Goal: Information Seeking & Learning: Learn about a topic

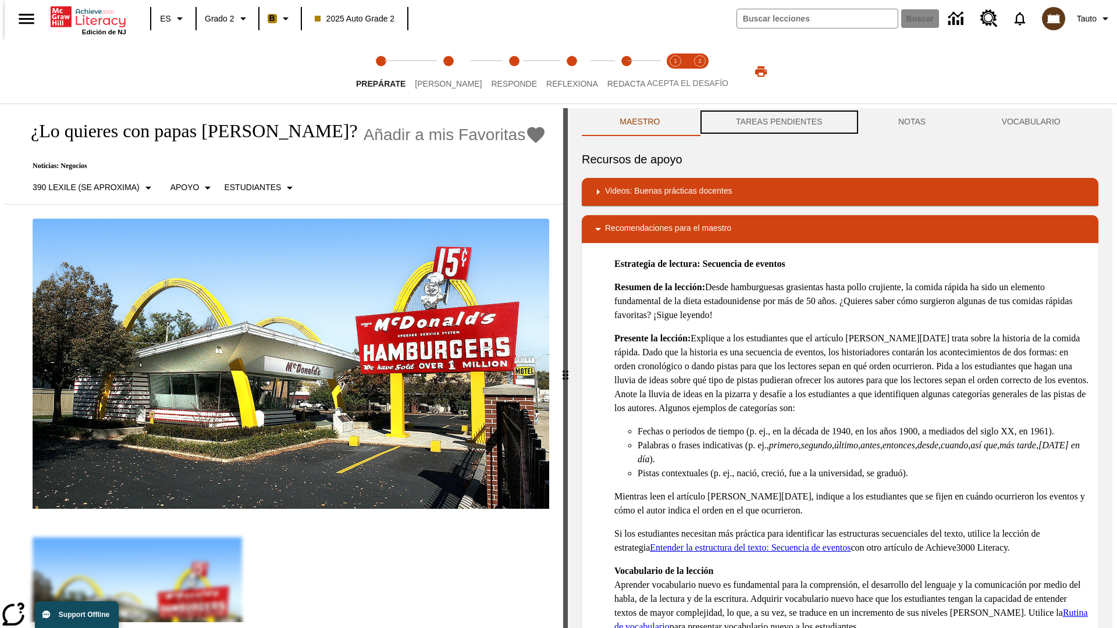
click at [778, 122] on button "TAREAS PENDIENTES" at bounding box center [779, 122] width 162 height 28
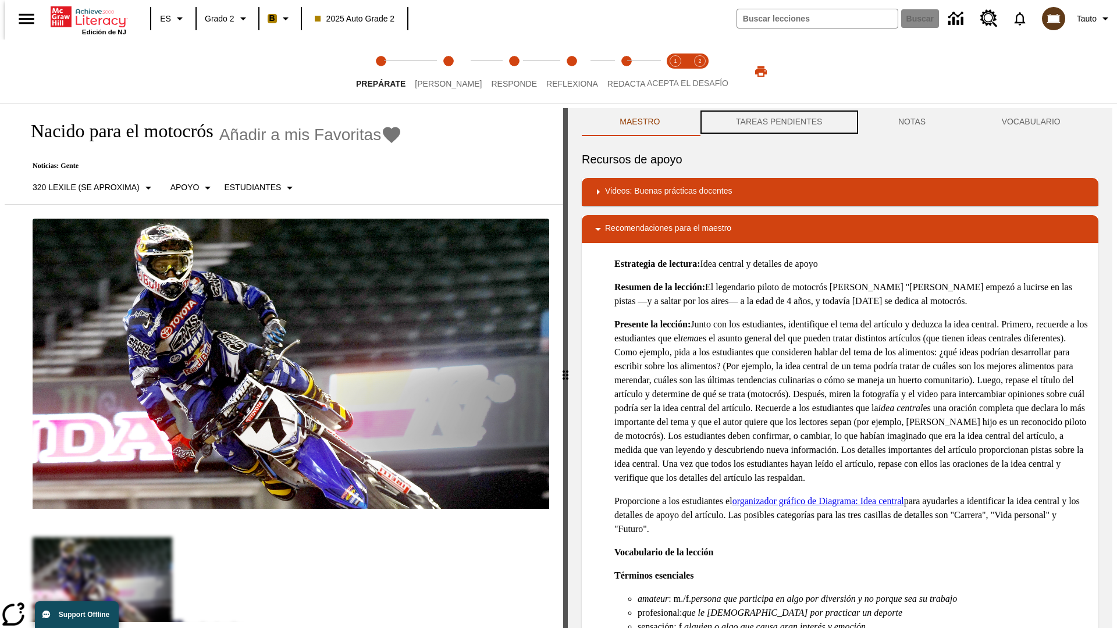
click at [778, 122] on button "TAREAS PENDIENTES" at bounding box center [779, 122] width 162 height 28
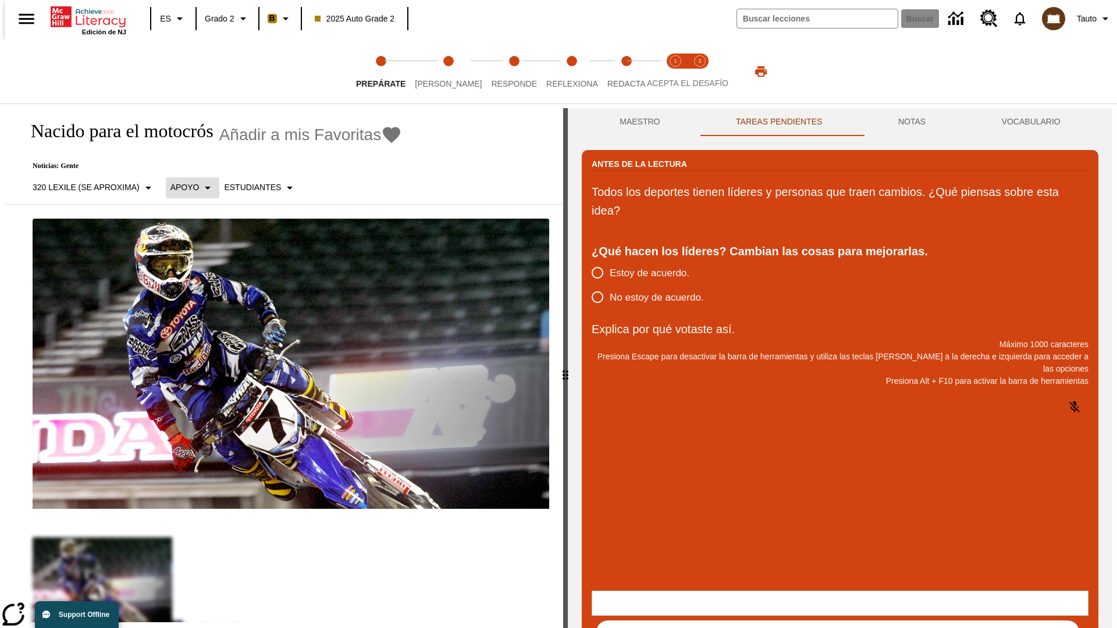
click at [186, 187] on p "Apoyo" at bounding box center [184, 188] width 29 height 12
click at [204, 255] on p "Apoyo" at bounding box center [204, 256] width 69 height 12
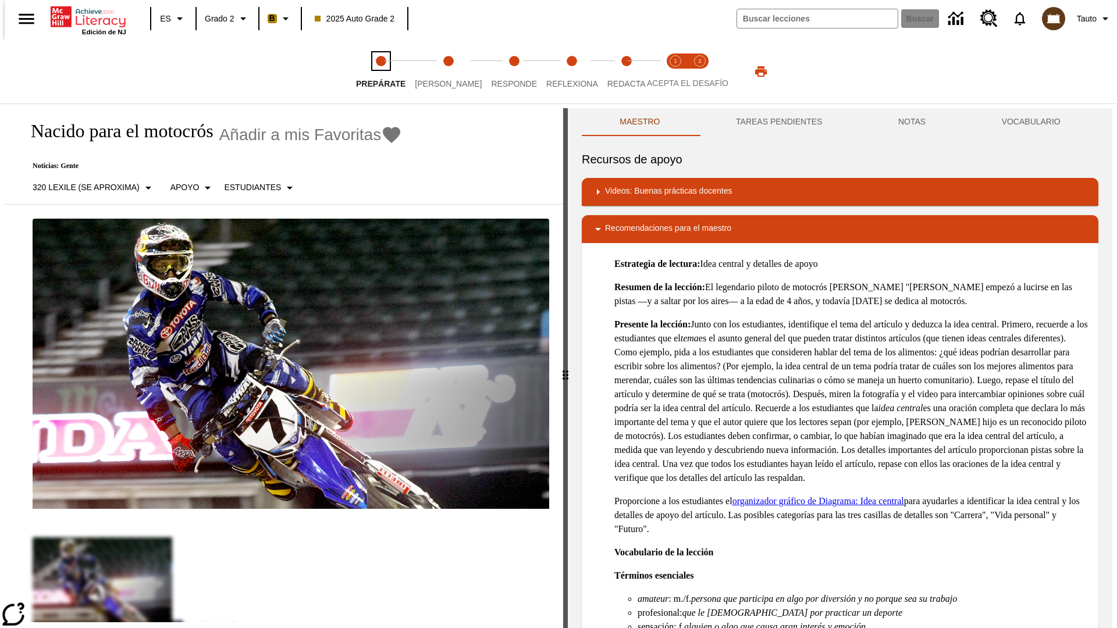
click at [380, 72] on span "Prepárate" at bounding box center [380, 79] width 49 height 21
click at [778, 122] on button "TAREAS PENDIENTES" at bounding box center [779, 122] width 162 height 28
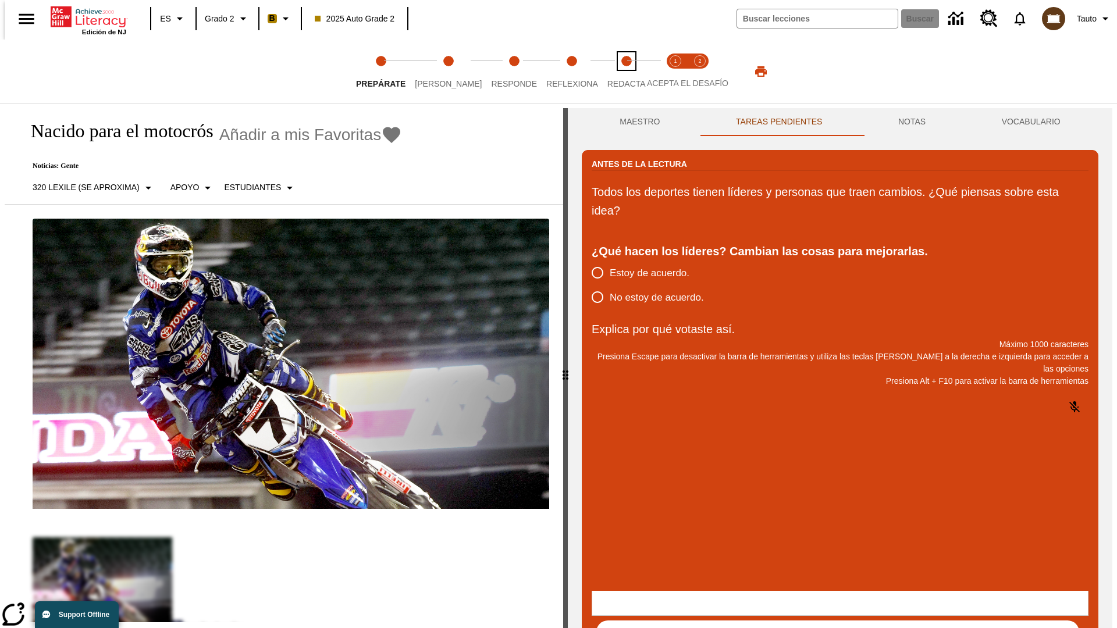
click at [614, 72] on span "Redacta" at bounding box center [626, 79] width 38 height 21
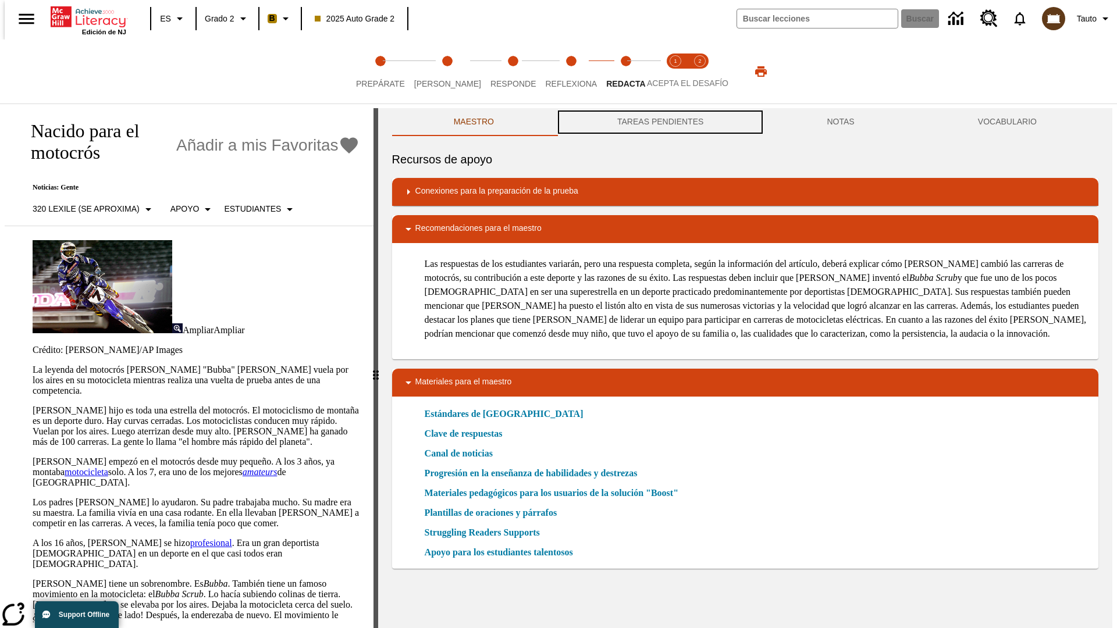
scroll to position [1, 0]
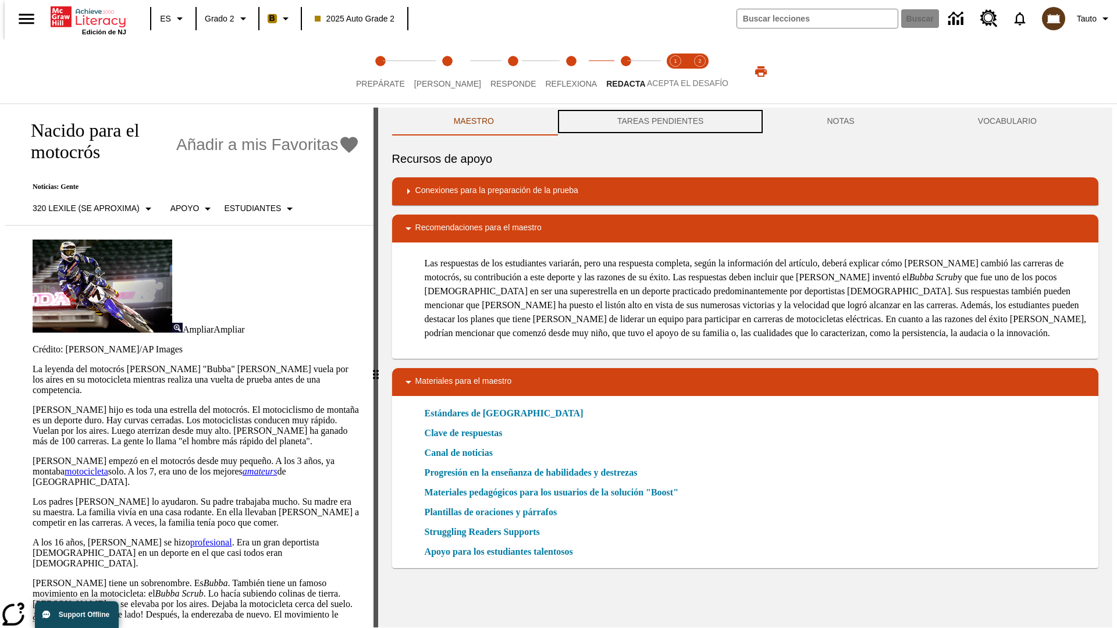
click at [659, 122] on button "TAREAS PENDIENTES" at bounding box center [660, 122] width 209 height 28
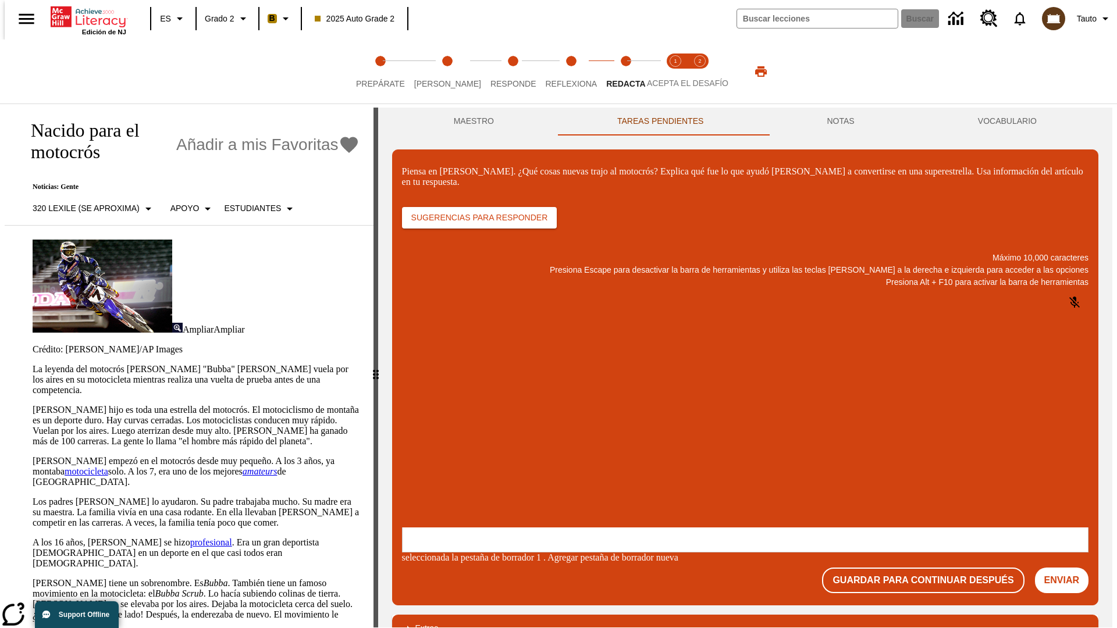
scroll to position [0, 0]
